Goal: Task Accomplishment & Management: Use online tool/utility

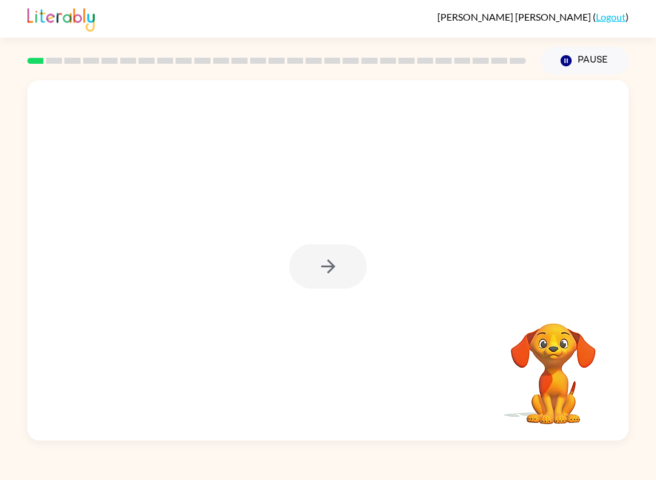
click at [324, 269] on div at bounding box center [328, 266] width 78 height 44
click at [326, 245] on button "button" at bounding box center [328, 266] width 78 height 44
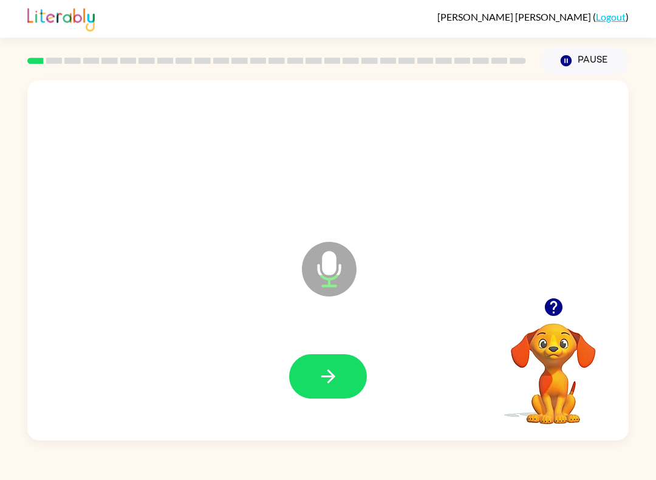
click at [336, 371] on icon "button" at bounding box center [328, 376] width 21 height 21
click at [338, 380] on icon "button" at bounding box center [328, 376] width 21 height 21
click at [348, 346] on div at bounding box center [327, 376] width 577 height 104
click at [339, 399] on button "button" at bounding box center [328, 376] width 78 height 44
click at [318, 385] on icon "button" at bounding box center [328, 376] width 21 height 21
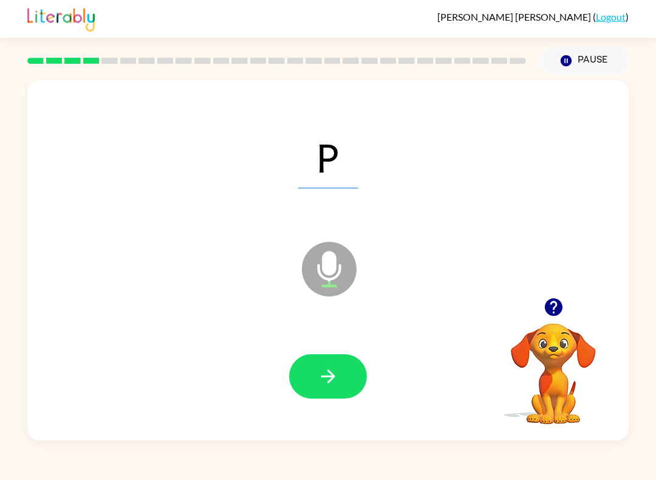
click at [329, 381] on icon "button" at bounding box center [328, 376] width 21 height 21
click at [307, 376] on button "button" at bounding box center [328, 376] width 78 height 44
click at [318, 352] on div at bounding box center [327, 376] width 577 height 104
click at [327, 356] on button "button" at bounding box center [328, 376] width 78 height 44
click at [322, 377] on icon "button" at bounding box center [328, 376] width 14 height 14
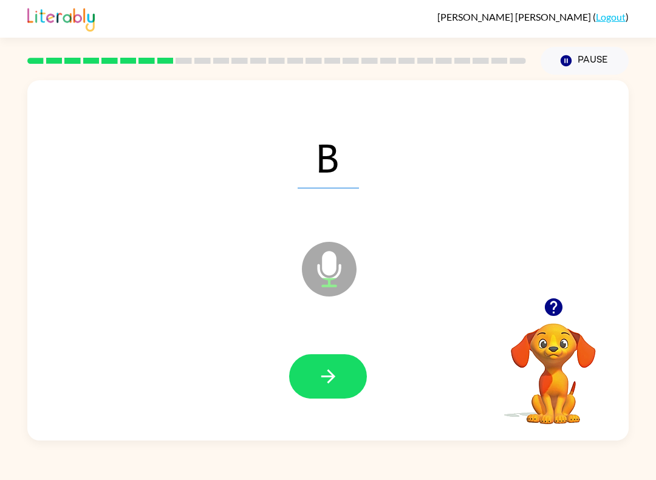
click at [316, 334] on div at bounding box center [327, 376] width 577 height 104
click at [327, 375] on icon "button" at bounding box center [328, 376] width 21 height 21
click at [320, 377] on icon "button" at bounding box center [328, 376] width 21 height 21
click at [312, 378] on button "button" at bounding box center [328, 376] width 78 height 44
click at [332, 385] on icon "button" at bounding box center [328, 376] width 21 height 21
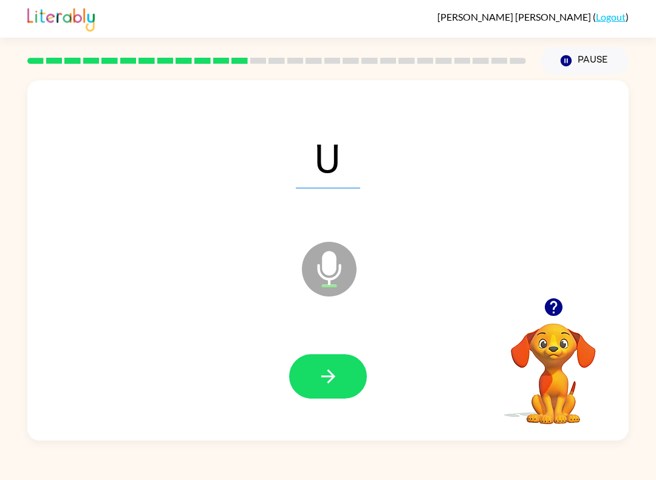
click at [326, 387] on icon "button" at bounding box center [328, 376] width 21 height 21
click at [326, 372] on icon "button" at bounding box center [328, 376] width 21 height 21
click at [266, 398] on div at bounding box center [327, 376] width 577 height 104
click at [335, 377] on icon "button" at bounding box center [328, 376] width 14 height 14
click at [318, 372] on icon "button" at bounding box center [328, 376] width 21 height 21
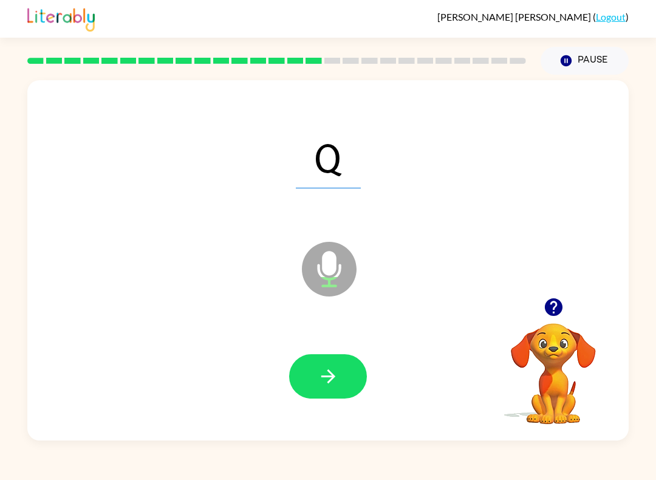
click at [297, 372] on button "button" at bounding box center [328, 376] width 78 height 44
click at [361, 374] on button "button" at bounding box center [328, 376] width 78 height 44
click at [306, 369] on button "button" at bounding box center [328, 376] width 78 height 44
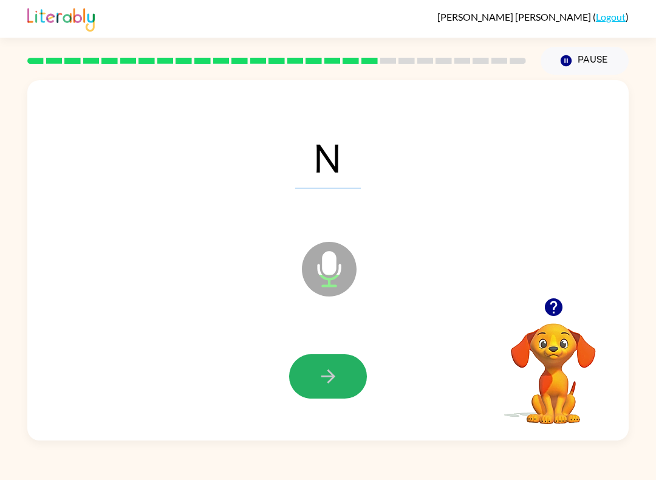
click at [338, 379] on icon "button" at bounding box center [328, 376] width 21 height 21
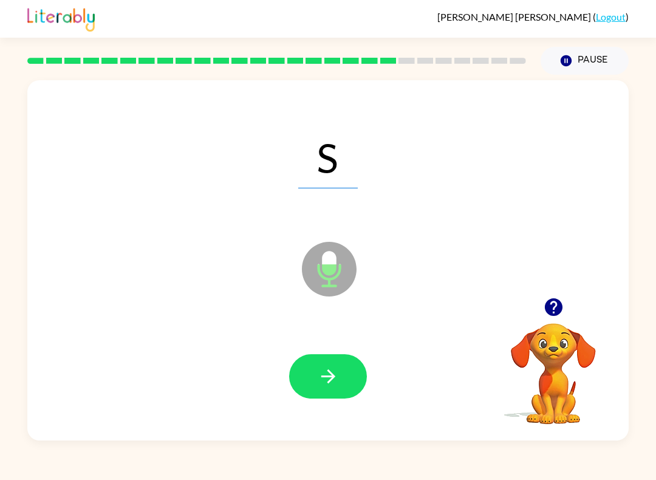
click at [329, 398] on button "button" at bounding box center [328, 376] width 78 height 44
click at [324, 378] on div at bounding box center [328, 376] width 78 height 44
click at [328, 387] on icon "button" at bounding box center [328, 376] width 21 height 21
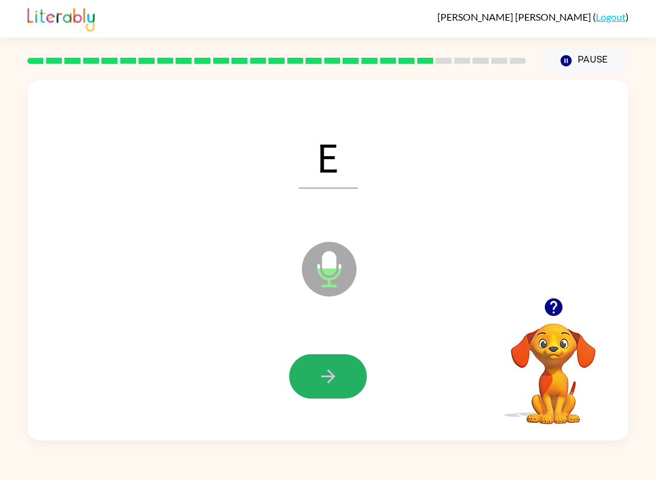
click at [326, 374] on icon "button" at bounding box center [328, 376] width 21 height 21
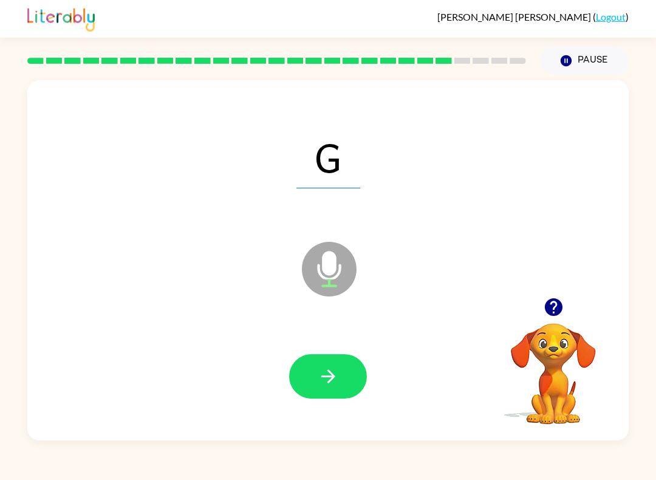
click at [323, 391] on button "button" at bounding box center [328, 376] width 78 height 44
click at [325, 377] on icon "button" at bounding box center [328, 376] width 14 height 14
click at [332, 372] on icon "button" at bounding box center [328, 376] width 21 height 21
click at [314, 381] on button "button" at bounding box center [328, 376] width 78 height 44
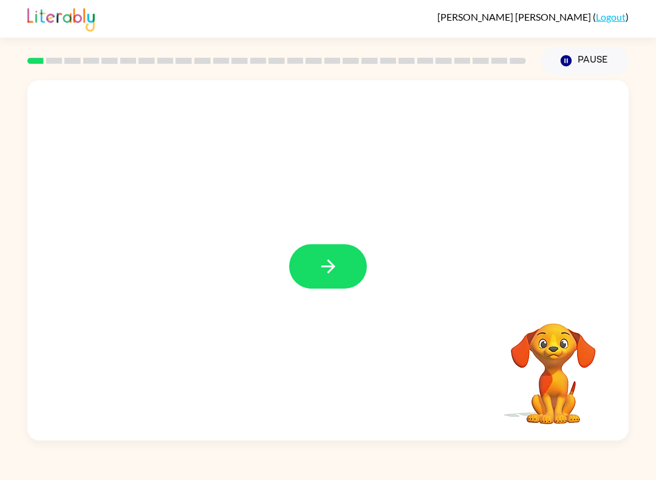
click at [329, 263] on icon "button" at bounding box center [328, 266] width 14 height 14
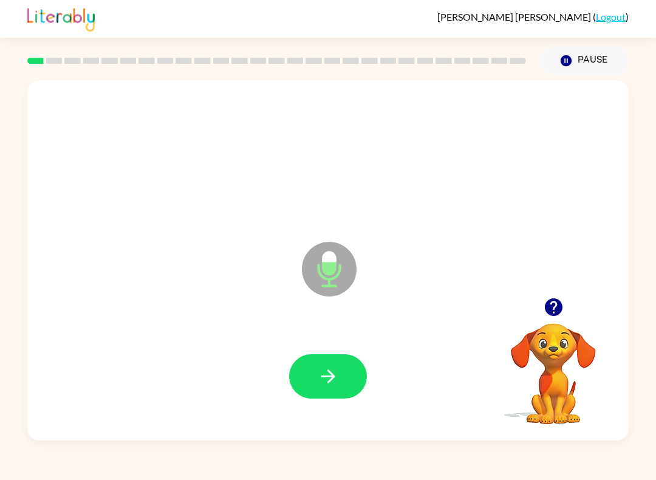
click at [341, 369] on button "button" at bounding box center [328, 376] width 78 height 44
click at [323, 378] on icon "button" at bounding box center [328, 376] width 21 height 21
click at [343, 375] on button "button" at bounding box center [328, 376] width 78 height 44
click at [332, 366] on icon "button" at bounding box center [328, 376] width 21 height 21
click at [343, 365] on button "button" at bounding box center [328, 376] width 78 height 44
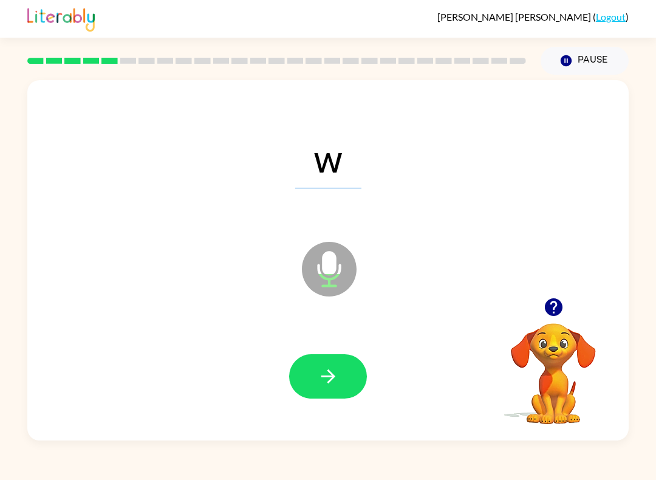
click at [350, 373] on button "button" at bounding box center [328, 376] width 78 height 44
click at [330, 371] on icon "button" at bounding box center [328, 376] width 21 height 21
click at [352, 383] on button "button" at bounding box center [328, 376] width 78 height 44
click at [310, 380] on button "button" at bounding box center [328, 376] width 78 height 44
click at [338, 374] on icon "button" at bounding box center [328, 376] width 21 height 21
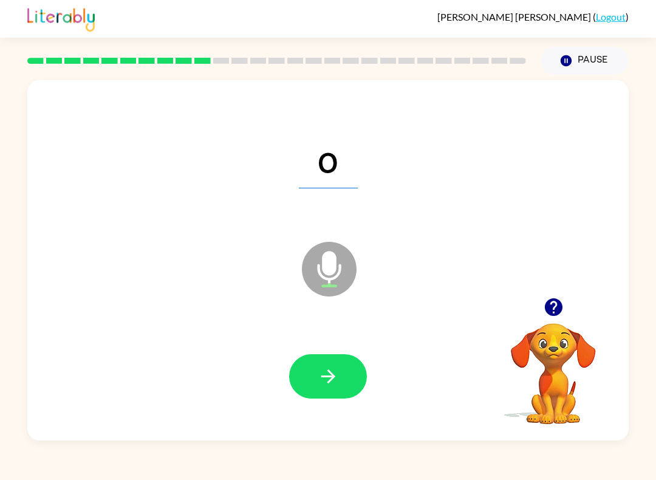
click at [352, 365] on button "button" at bounding box center [328, 376] width 78 height 44
click at [339, 377] on button "button" at bounding box center [328, 376] width 78 height 44
click at [343, 371] on button "button" at bounding box center [328, 376] width 78 height 44
click at [351, 381] on button "button" at bounding box center [328, 376] width 78 height 44
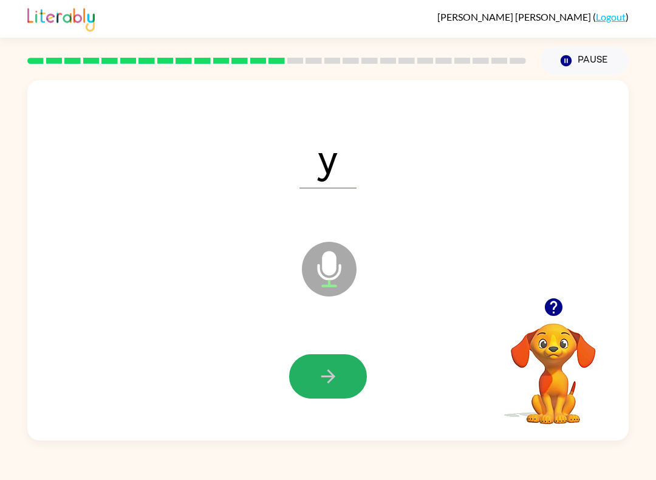
click at [337, 372] on icon "button" at bounding box center [328, 376] width 21 height 21
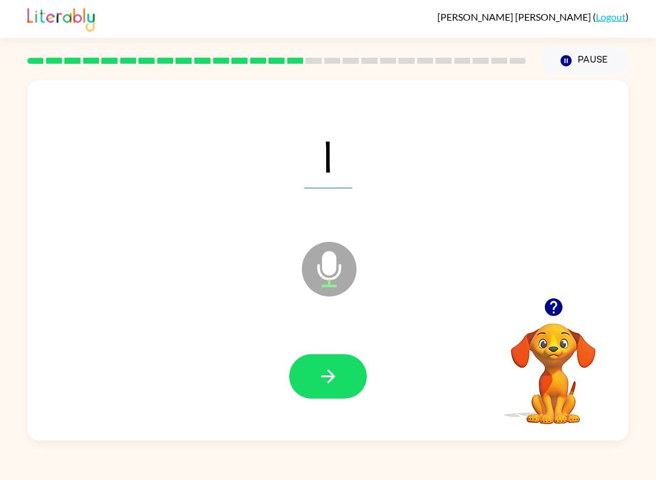
click at [335, 377] on icon "button" at bounding box center [328, 376] width 21 height 21
click at [324, 381] on icon "button" at bounding box center [328, 376] width 21 height 21
click at [314, 387] on button "button" at bounding box center [328, 376] width 78 height 44
click at [351, 368] on button "button" at bounding box center [328, 376] width 78 height 44
click at [338, 378] on icon "button" at bounding box center [328, 376] width 21 height 21
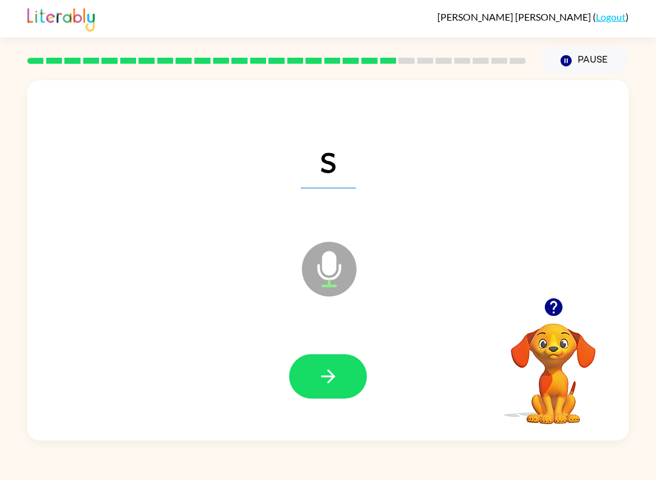
click at [348, 359] on button "button" at bounding box center [328, 376] width 78 height 44
click at [347, 377] on button "button" at bounding box center [328, 376] width 78 height 44
click at [344, 368] on button "button" at bounding box center [328, 376] width 78 height 44
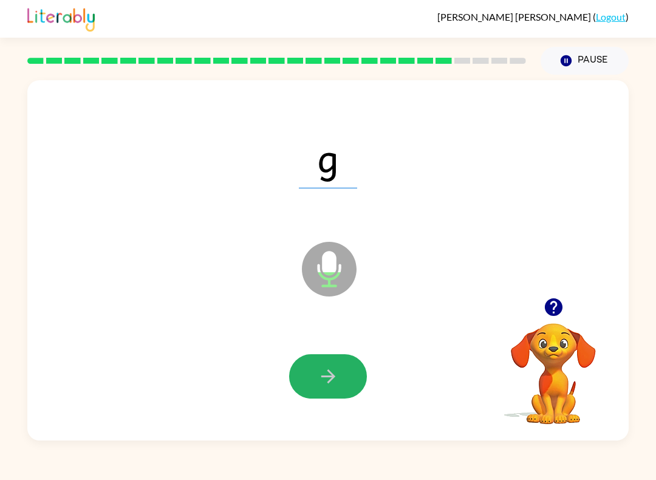
click at [343, 377] on button "button" at bounding box center [328, 376] width 78 height 44
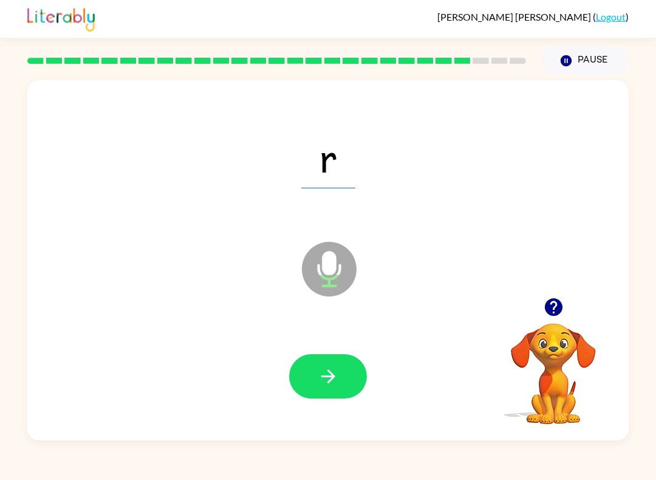
click at [332, 380] on icon "button" at bounding box center [328, 376] width 21 height 21
click at [320, 374] on icon "button" at bounding box center [328, 376] width 21 height 21
click at [339, 372] on button "button" at bounding box center [328, 376] width 78 height 44
